Goal: Task Accomplishment & Management: Complete application form

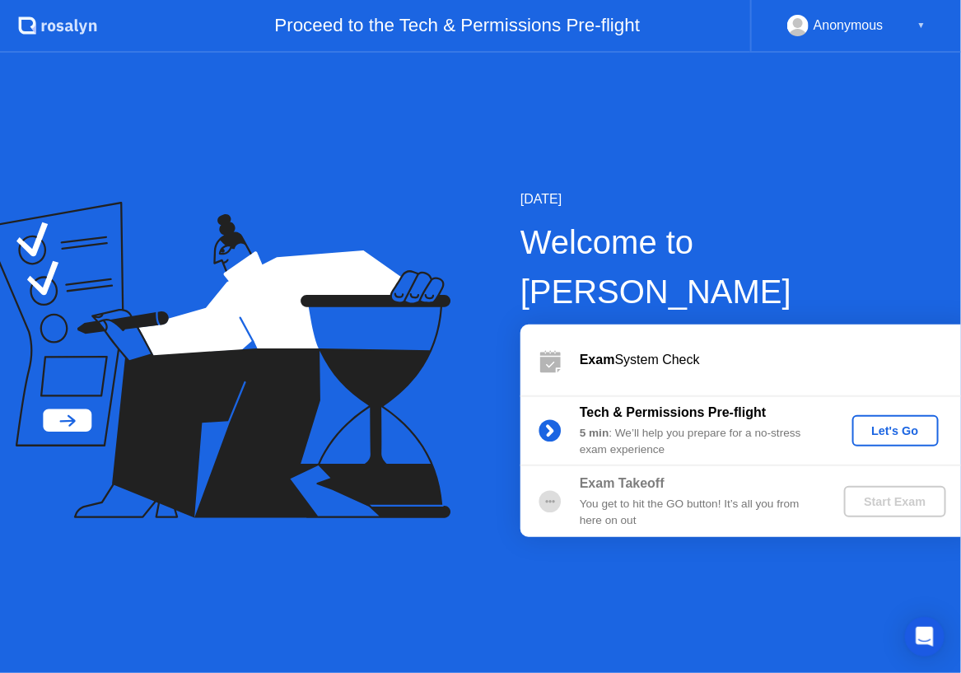
click at [876, 424] on div "Let's Go" at bounding box center [895, 430] width 73 height 13
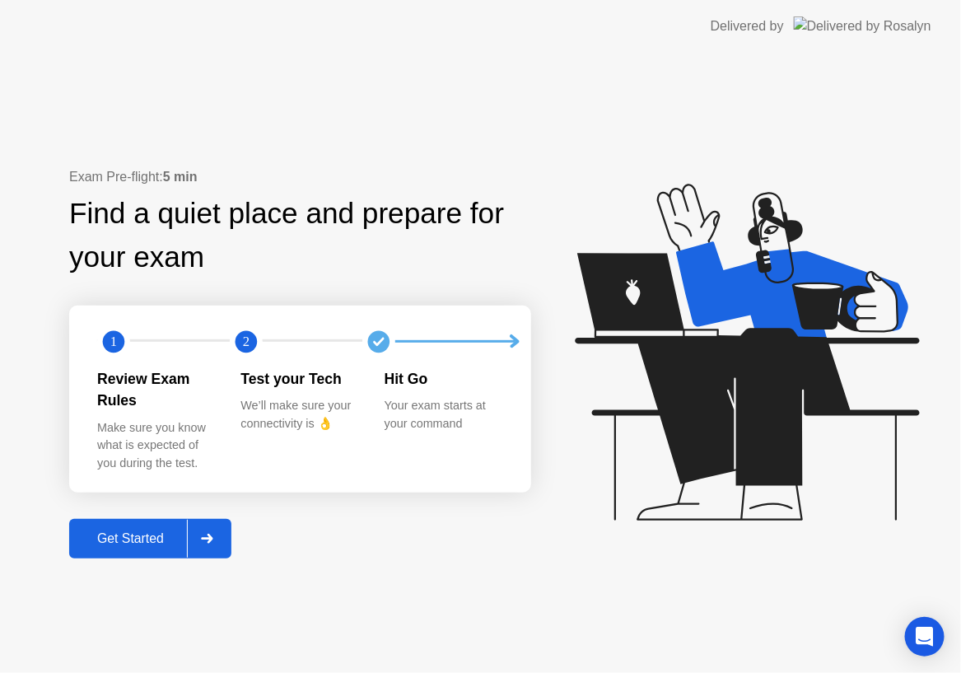
click at [150, 535] on div "Get Started" at bounding box center [130, 538] width 113 height 15
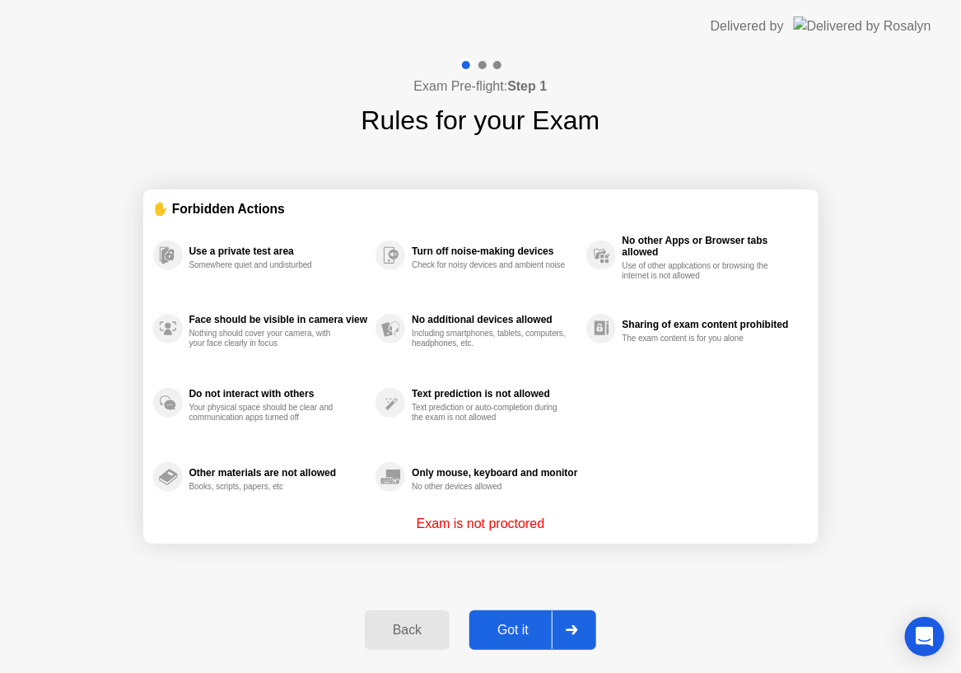
click at [504, 634] on div "Got it" at bounding box center [512, 630] width 77 height 15
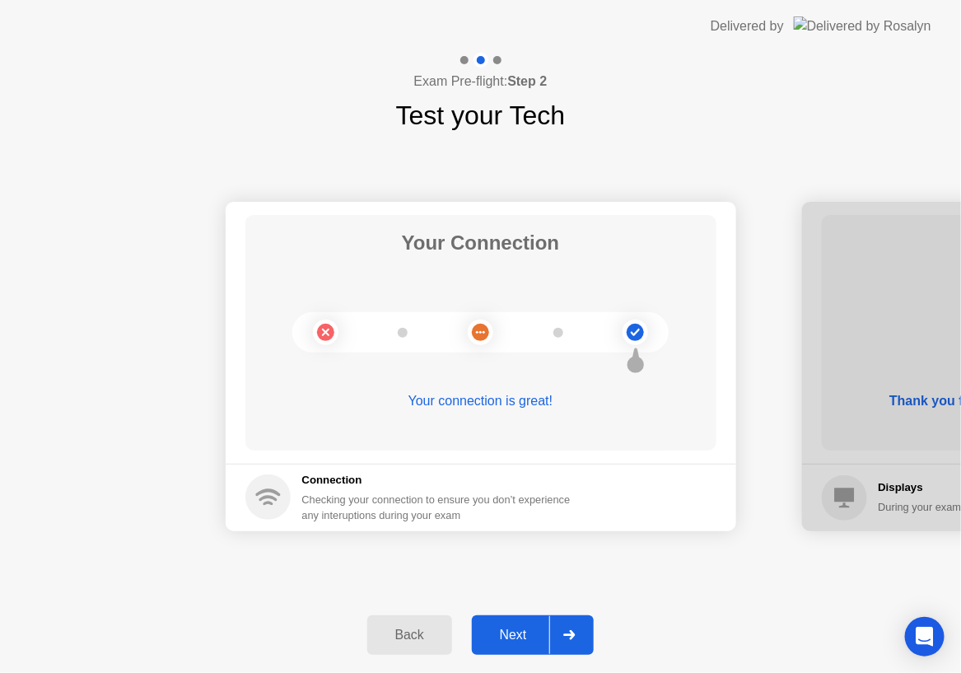
click at [504, 634] on div "Next" at bounding box center [513, 635] width 73 height 15
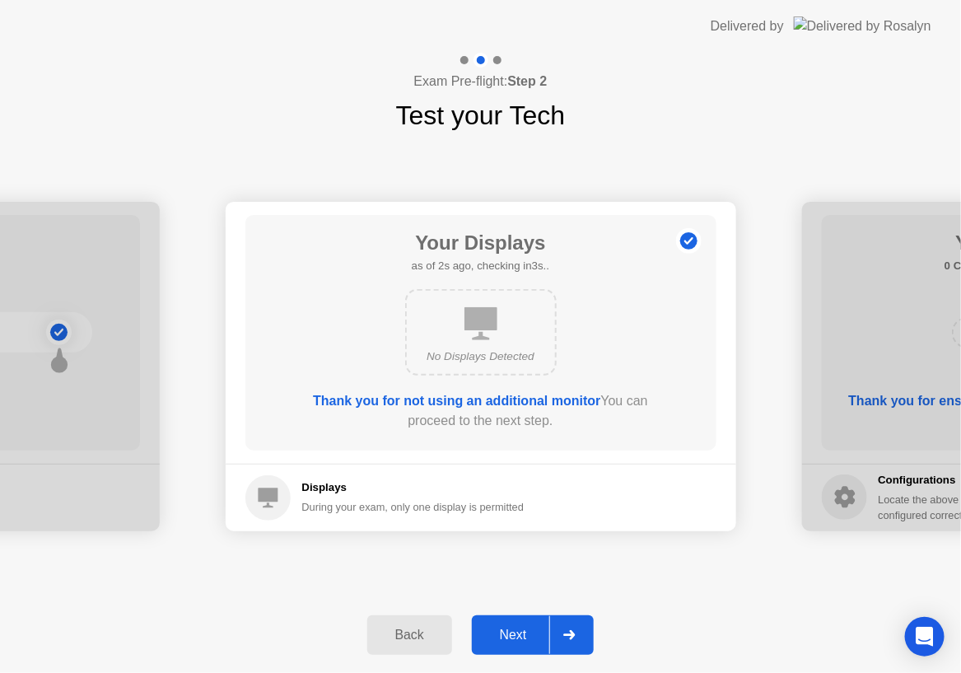
click at [504, 634] on div "Next" at bounding box center [513, 635] width 73 height 15
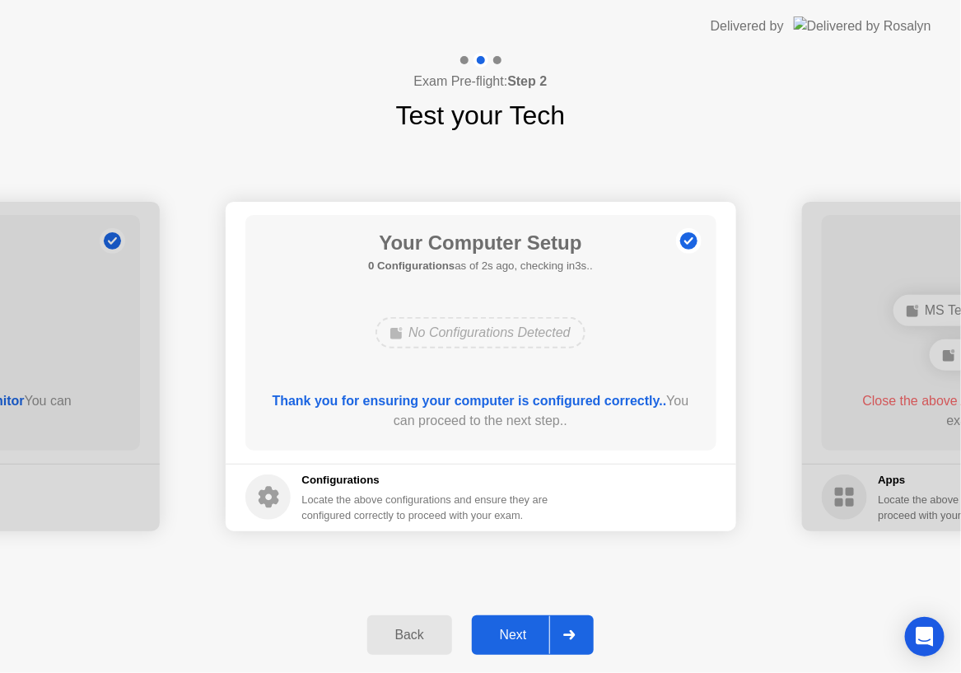
click at [504, 634] on div "Next" at bounding box center [513, 635] width 73 height 15
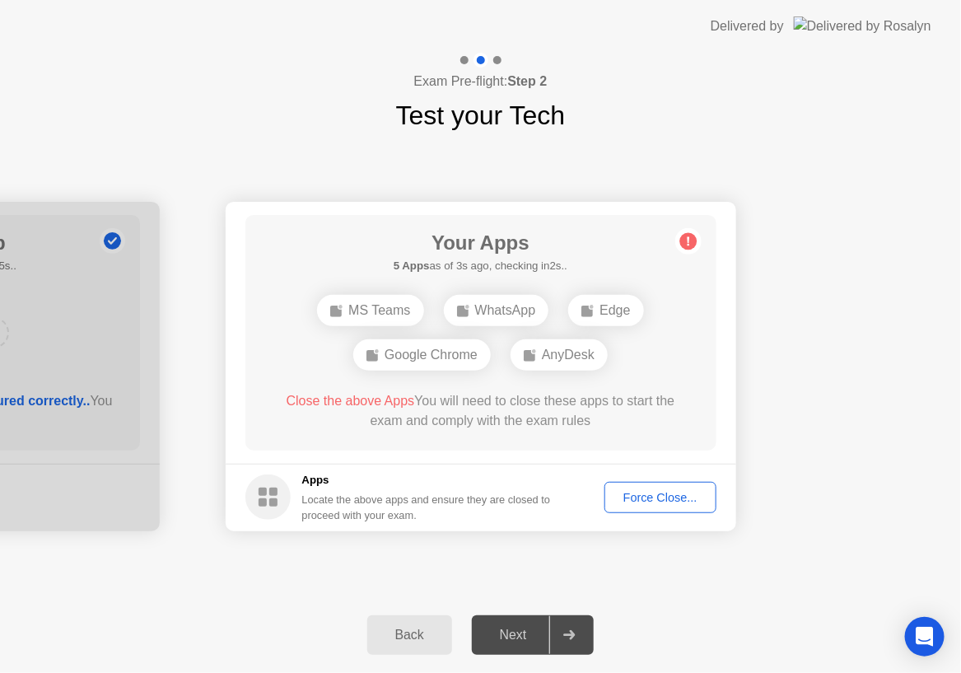
click at [651, 502] on div "Force Close..." at bounding box center [660, 497] width 100 height 13
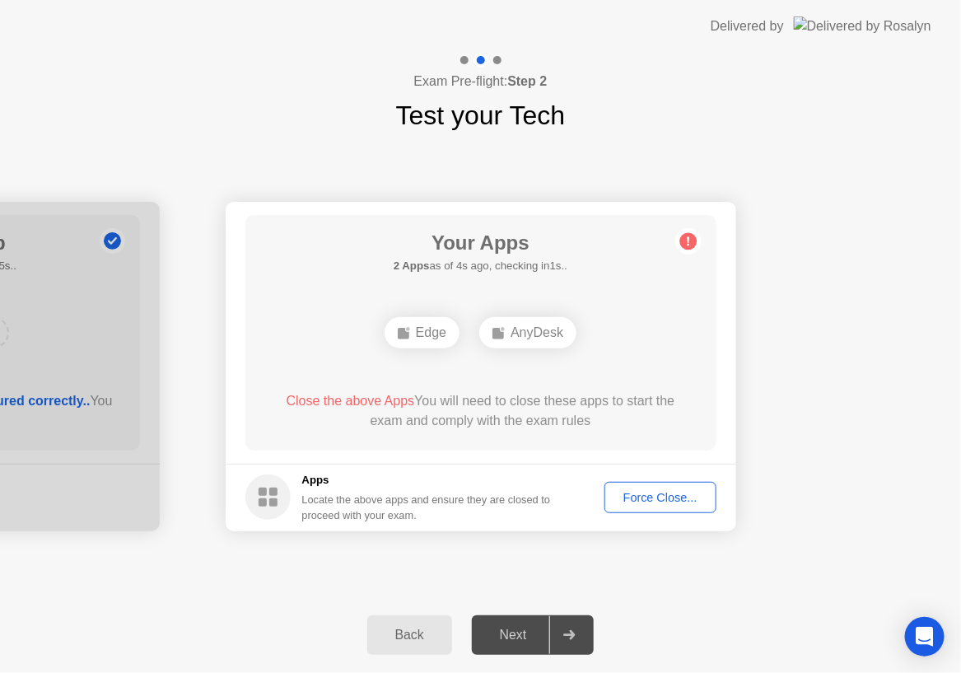
click at [666, 501] on div "Force Close..." at bounding box center [660, 497] width 100 height 13
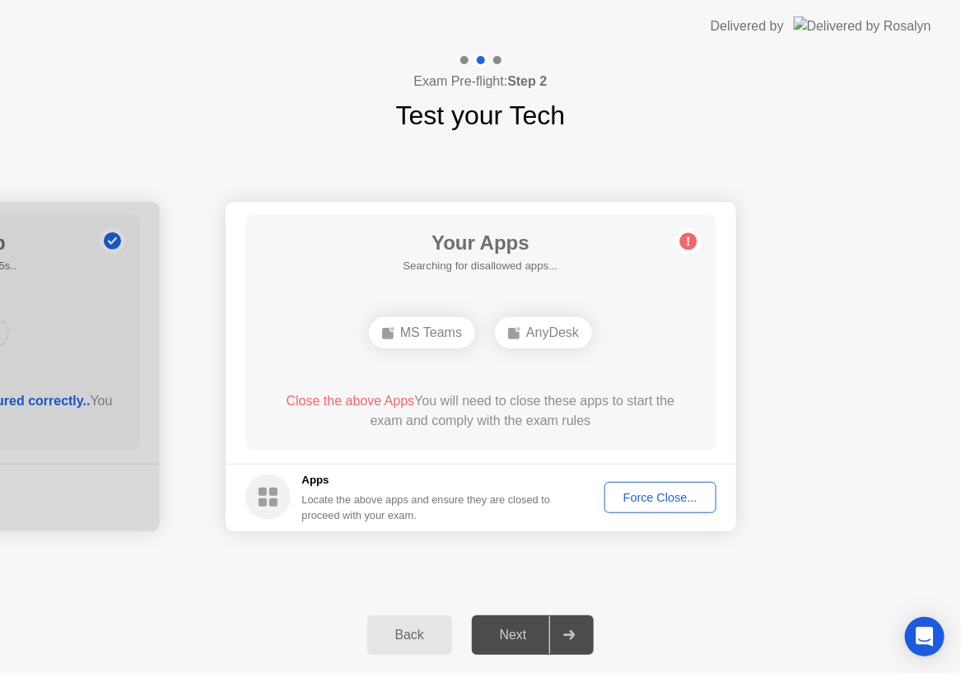
click at [673, 498] on div "Force Close..." at bounding box center [660, 497] width 100 height 13
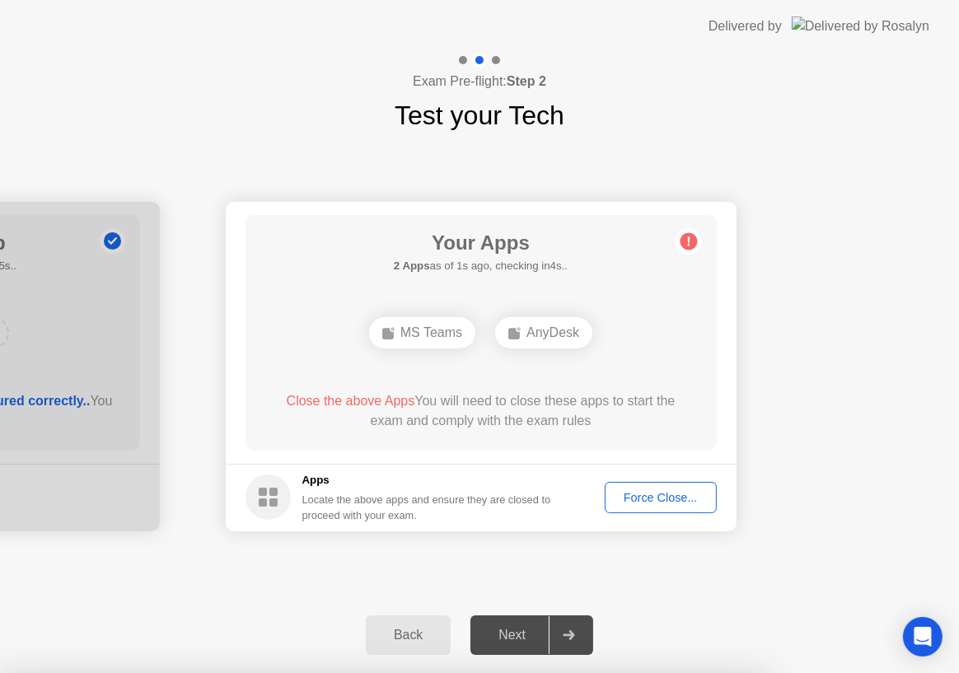
click at [511, 629] on div "Next" at bounding box center [513, 635] width 73 height 15
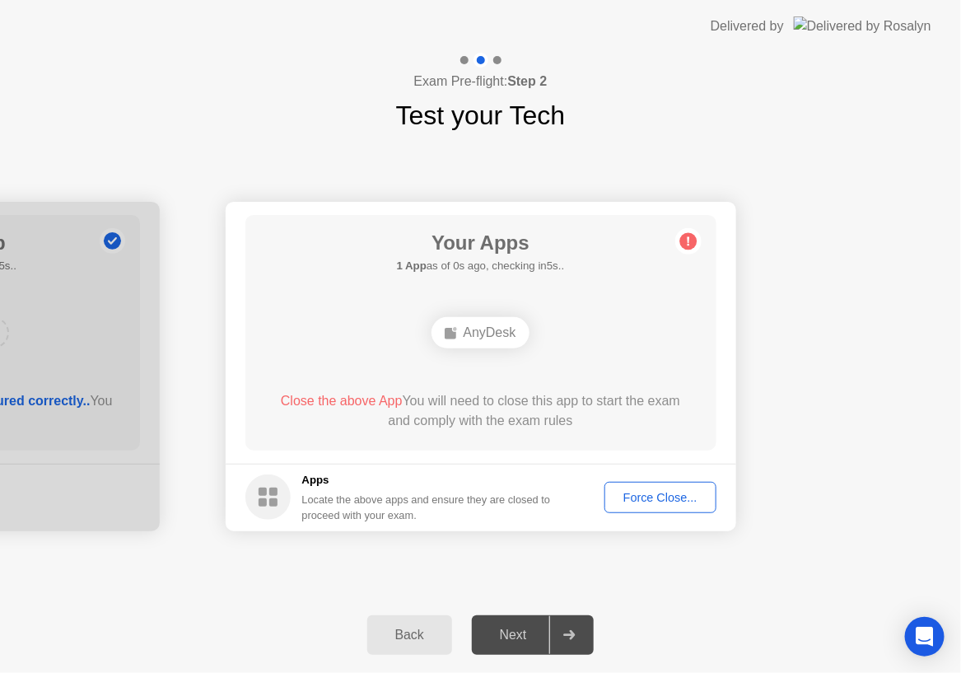
click at [409, 634] on div "Back" at bounding box center [409, 635] width 75 height 15
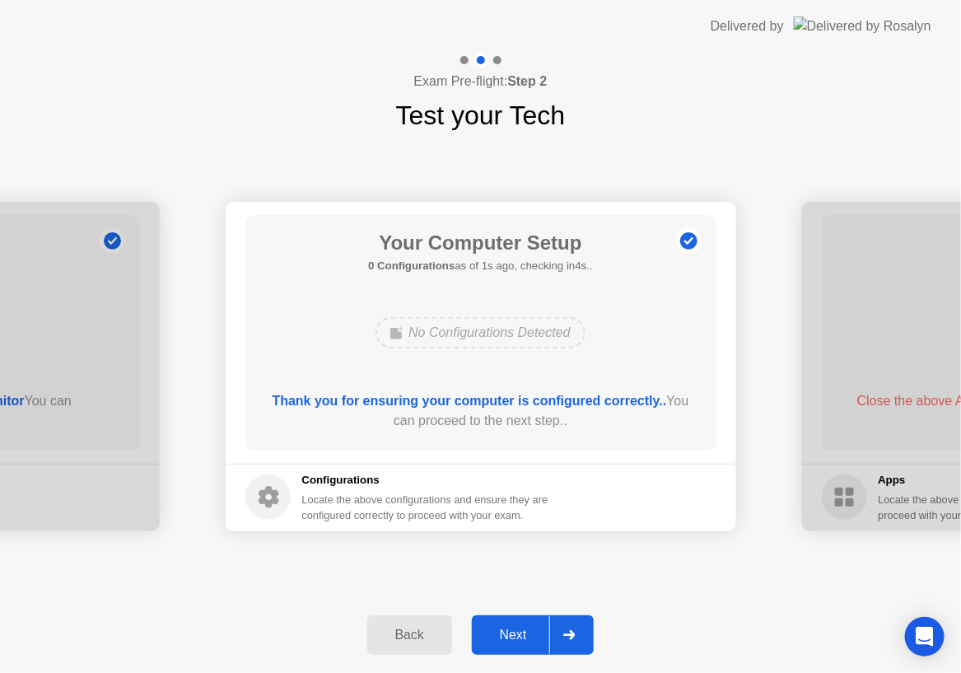
click at [519, 636] on div "Next" at bounding box center [513, 635] width 73 height 15
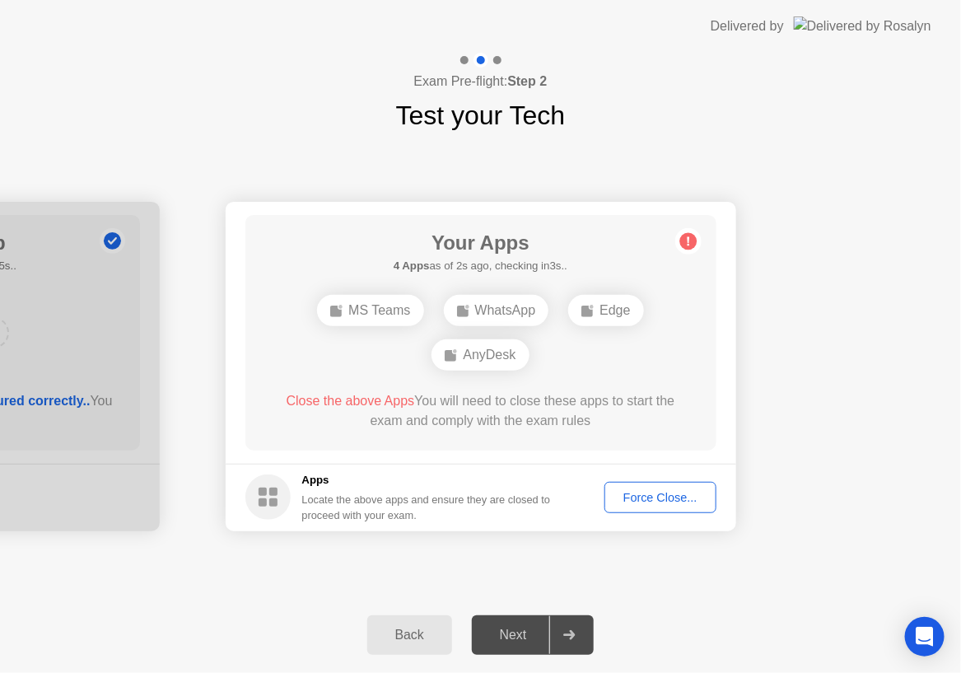
click at [502, 629] on div "Next" at bounding box center [513, 635] width 73 height 15
click at [655, 502] on div "Force Close..." at bounding box center [660, 497] width 100 height 13
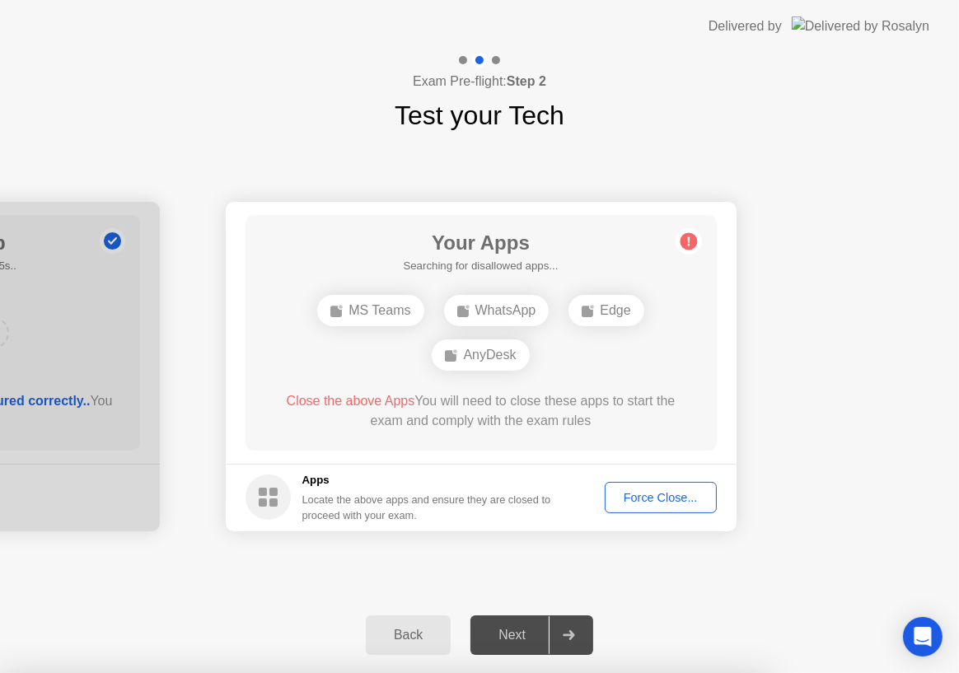
click at [653, 499] on div "Force Close..." at bounding box center [660, 497] width 100 height 13
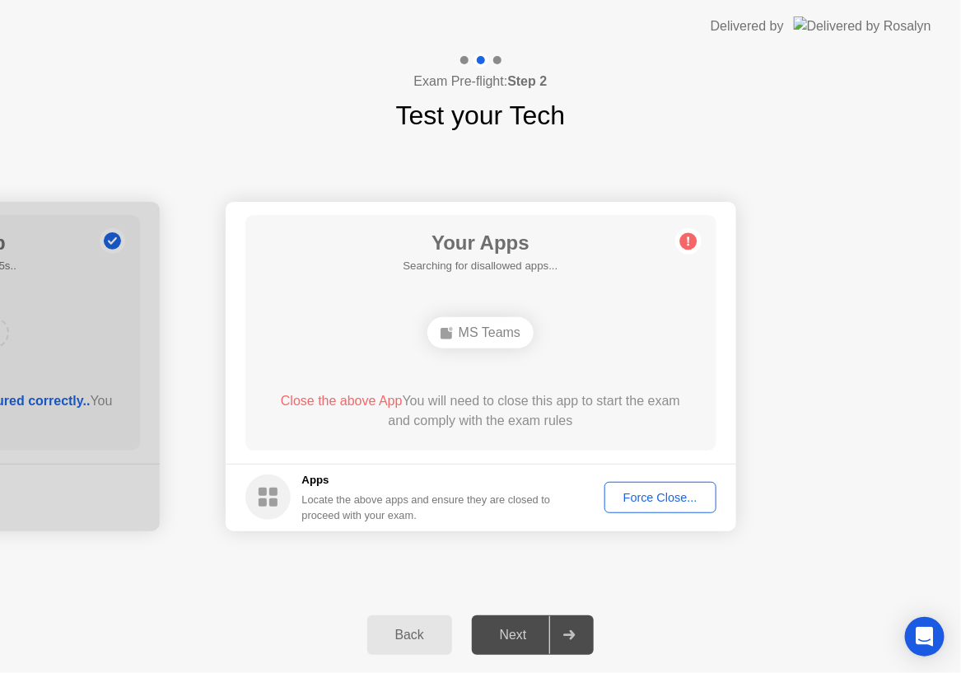
click at [411, 566] on div "Your Connection Your connection is great! Connection Checking your connection t…" at bounding box center [480, 366] width 961 height 462
click at [412, 638] on div "Back" at bounding box center [409, 635] width 75 height 15
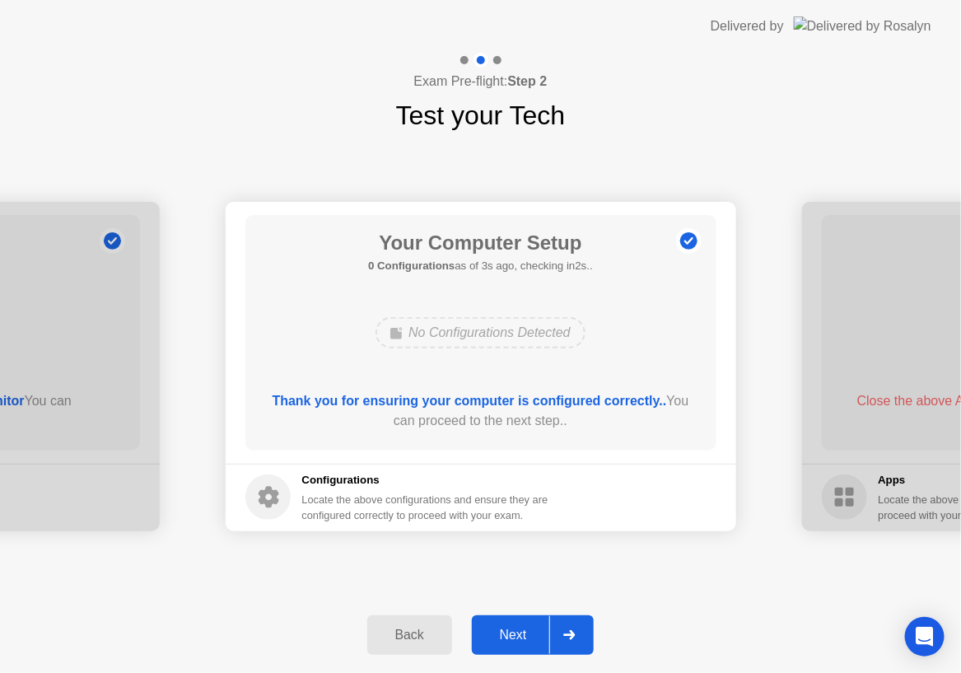
click at [507, 634] on div "Next" at bounding box center [513, 635] width 73 height 15
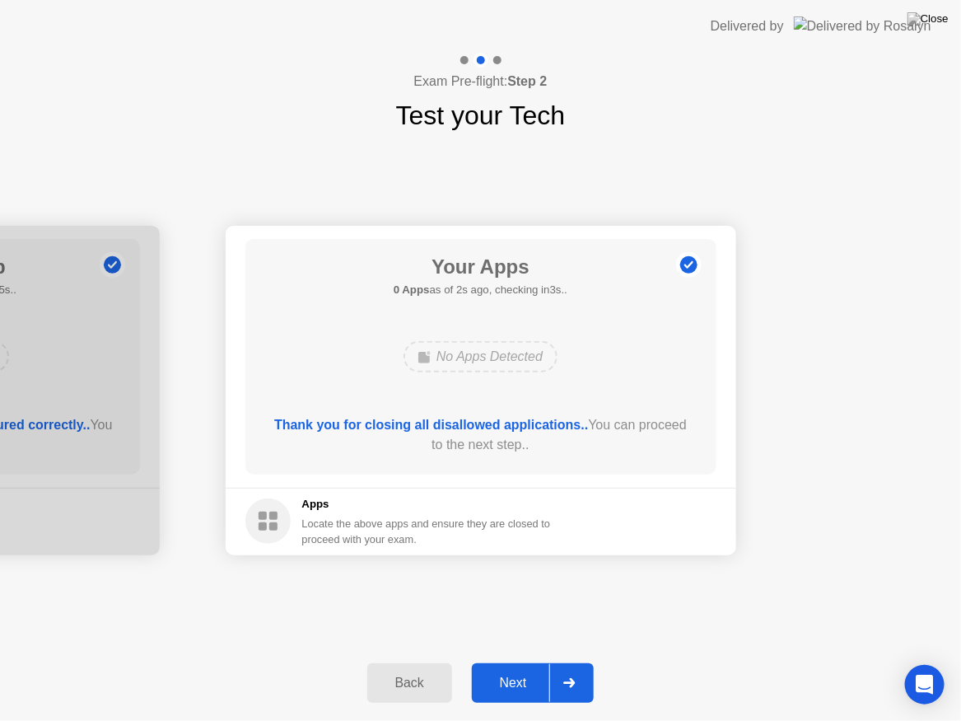
click at [515, 672] on div "Next" at bounding box center [513, 682] width 73 height 15
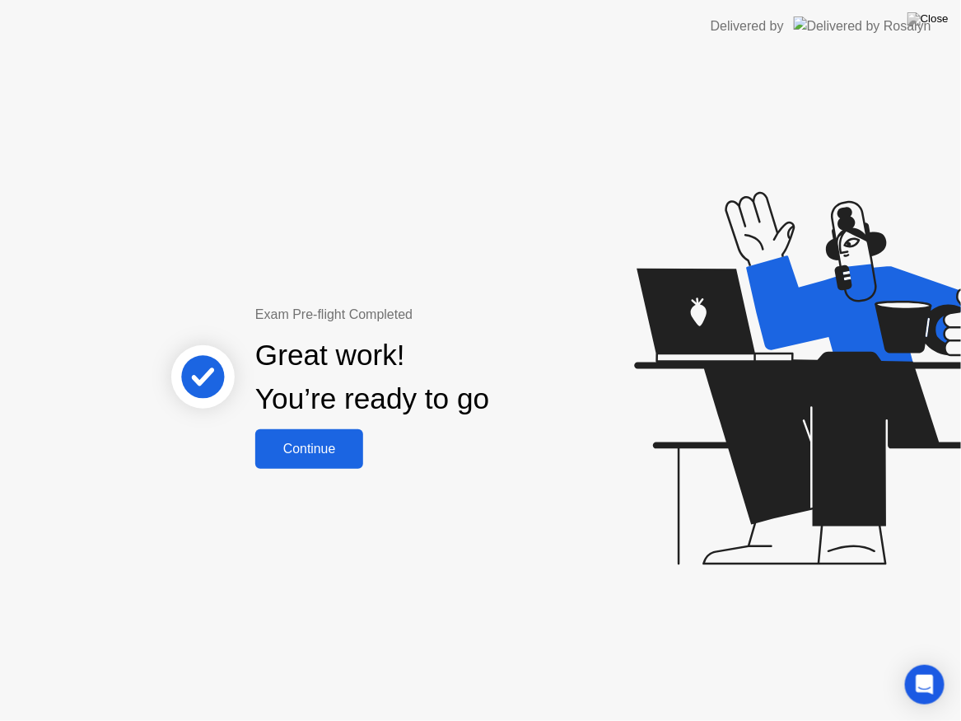
click at [320, 448] on div "Continue" at bounding box center [309, 449] width 98 height 15
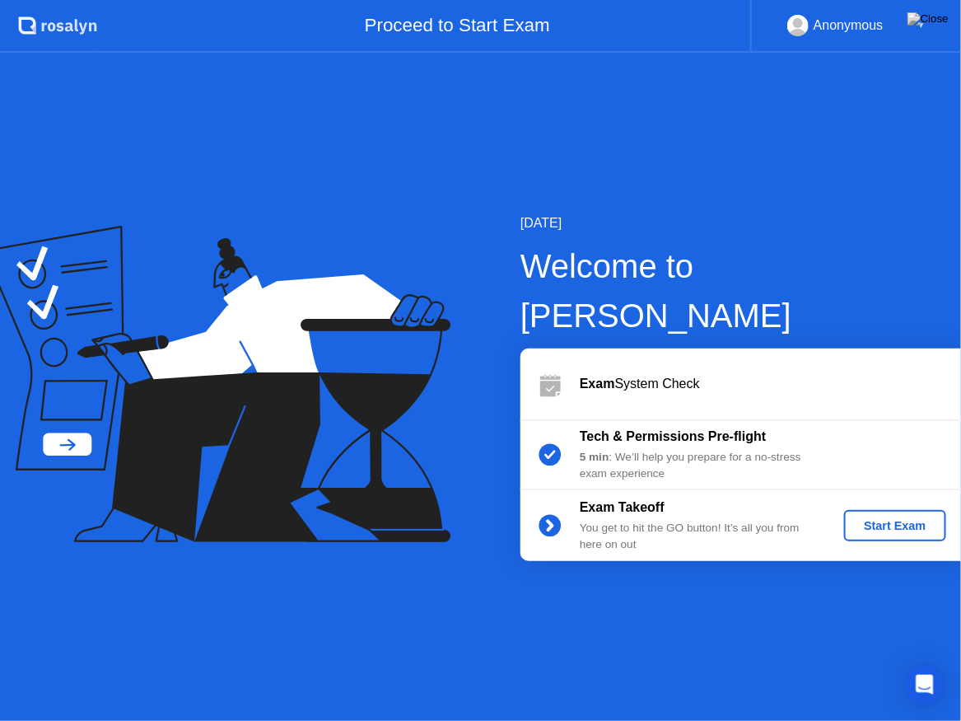
click at [868, 519] on div "Start Exam" at bounding box center [895, 525] width 88 height 13
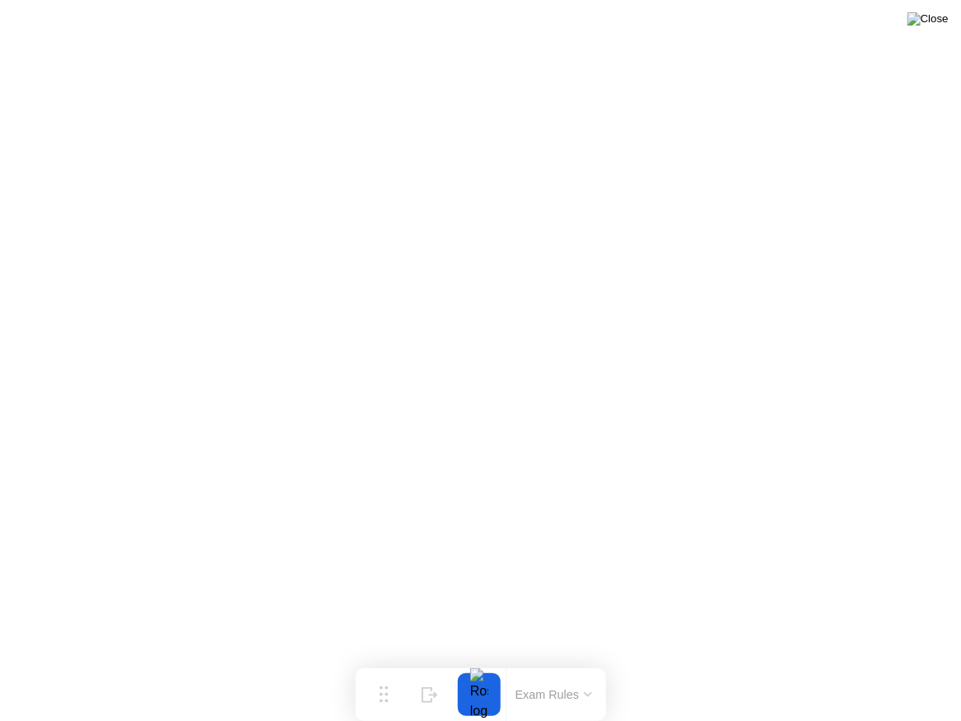
click at [930, 24] on img at bounding box center [928, 18] width 41 height 13
click at [927, 26] on button at bounding box center [928, 18] width 49 height 21
click at [942, 18] on img at bounding box center [928, 18] width 41 height 13
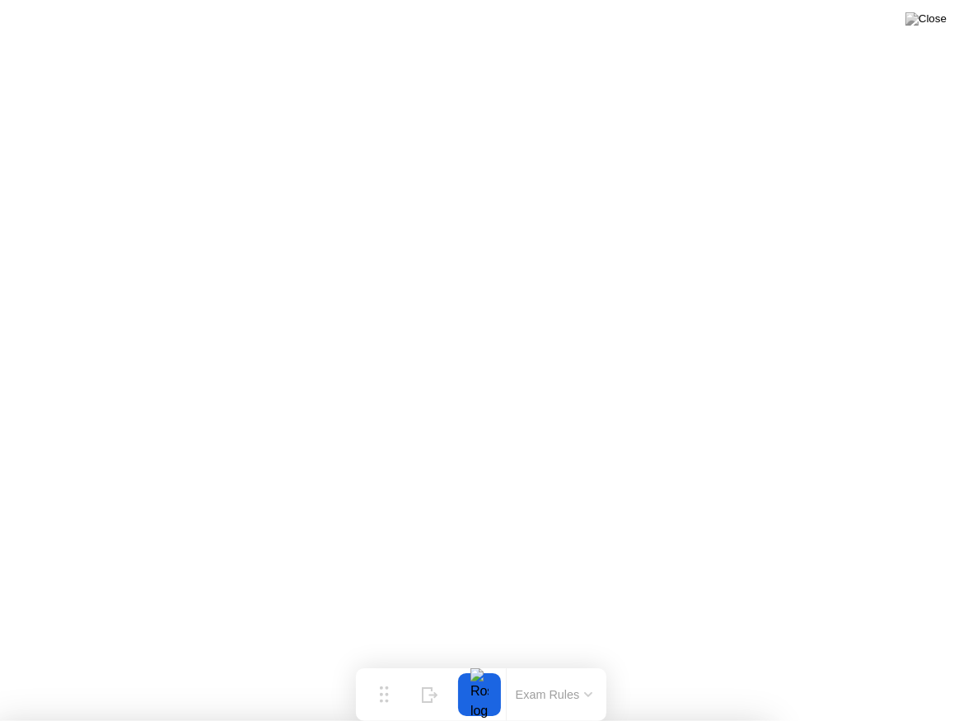
click at [930, 26] on img at bounding box center [928, 18] width 41 height 13
click at [927, 30] on button at bounding box center [928, 18] width 49 height 21
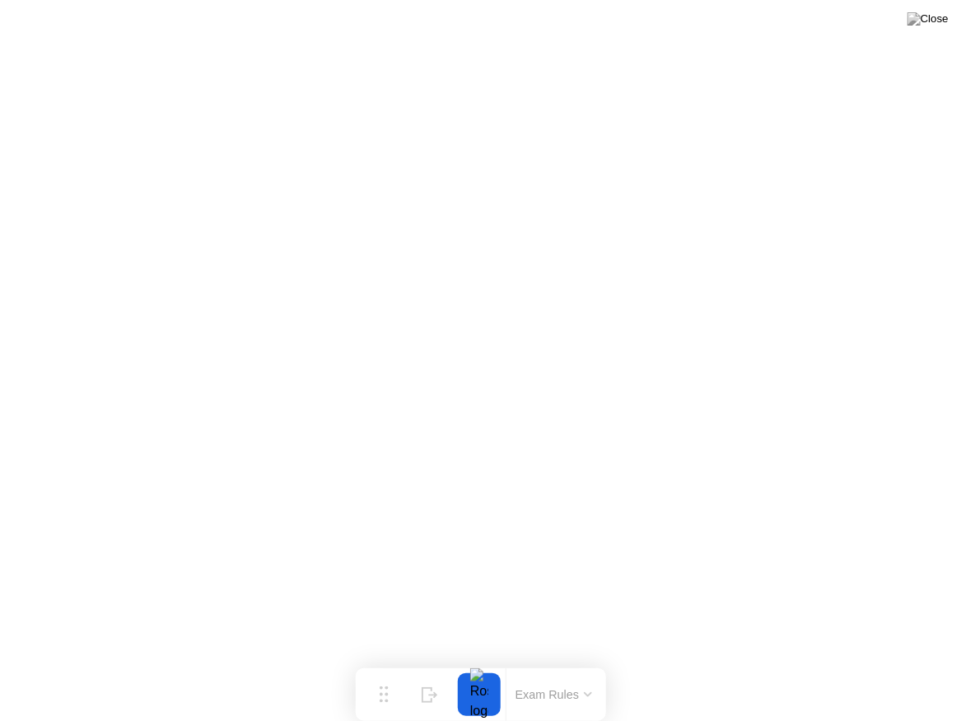
click at [927, 30] on button at bounding box center [928, 18] width 49 height 21
click at [590, 672] on icon at bounding box center [588, 694] width 8 height 5
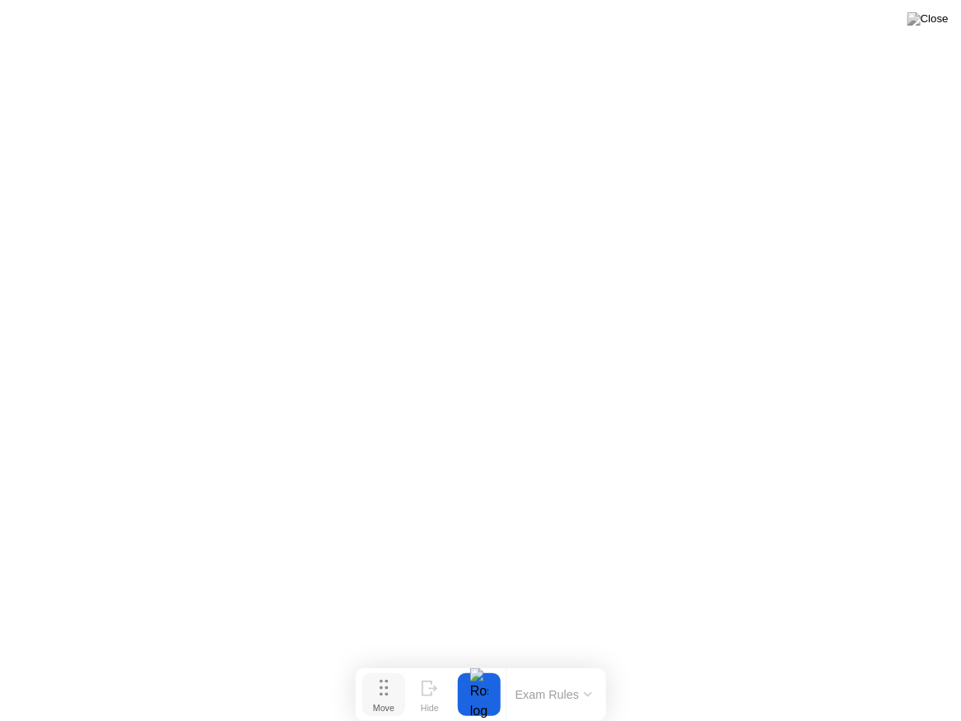
click at [383, 672] on icon at bounding box center [384, 688] width 9 height 16
click at [426, 672] on icon at bounding box center [430, 688] width 16 height 16
click at [895, 672] on icon at bounding box center [899, 688] width 9 height 14
click at [593, 672] on button "Exam Rules" at bounding box center [554, 694] width 87 height 15
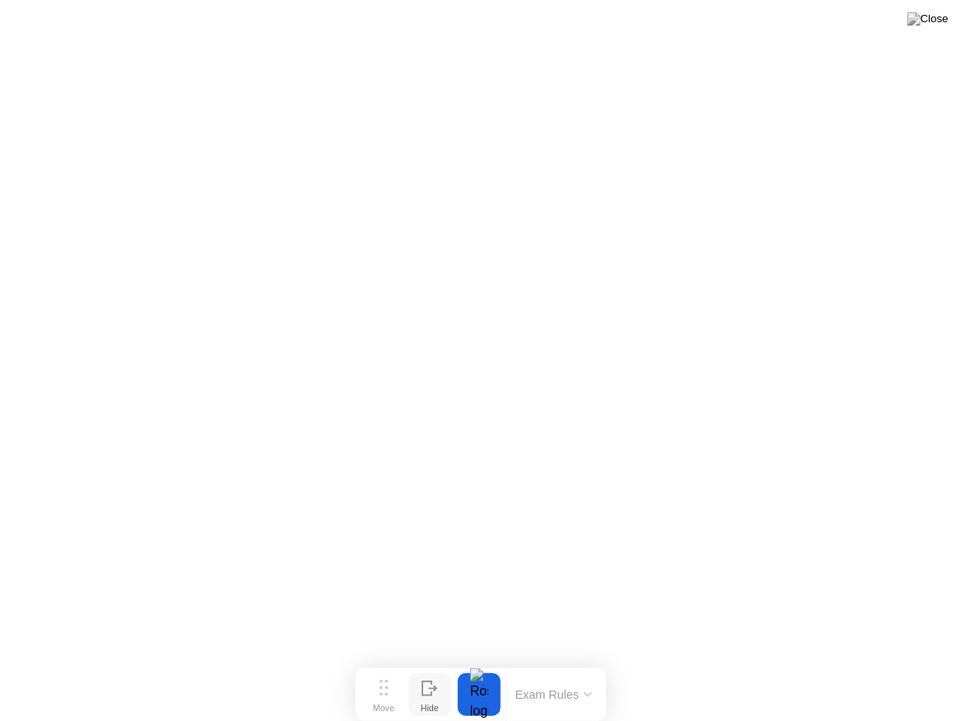
click at [589, 672] on icon at bounding box center [588, 694] width 8 height 5
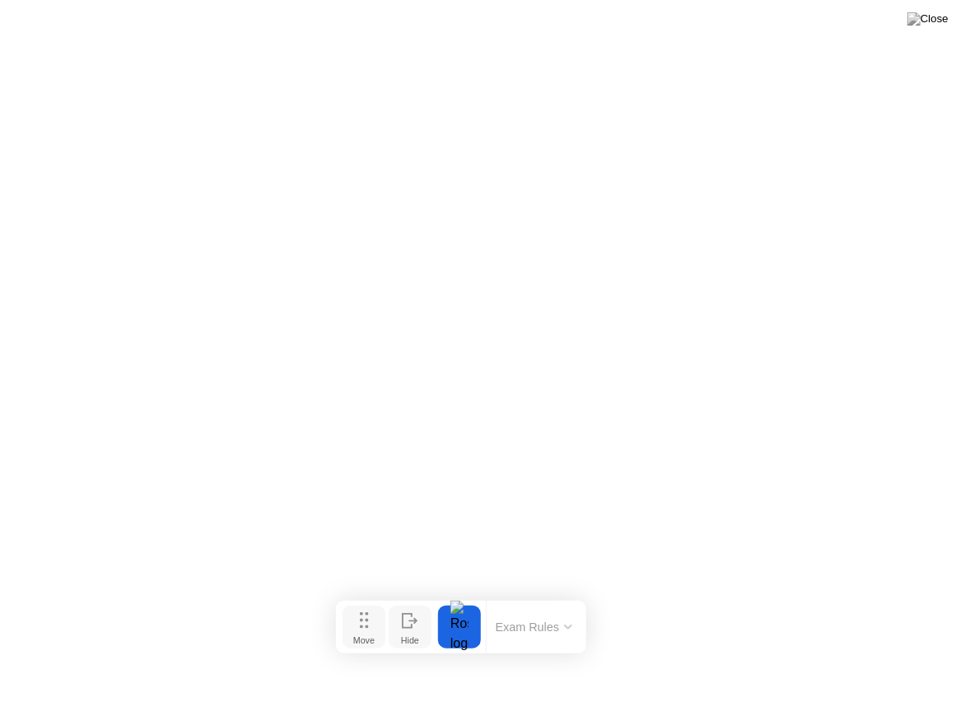
drag, startPoint x: 386, startPoint y: 692, endPoint x: 366, endPoint y: 624, distance: 70.4
click at [366, 624] on icon at bounding box center [364, 620] width 9 height 16
click at [929, 25] on img at bounding box center [928, 18] width 41 height 13
